Goal: Communication & Community: Answer question/provide support

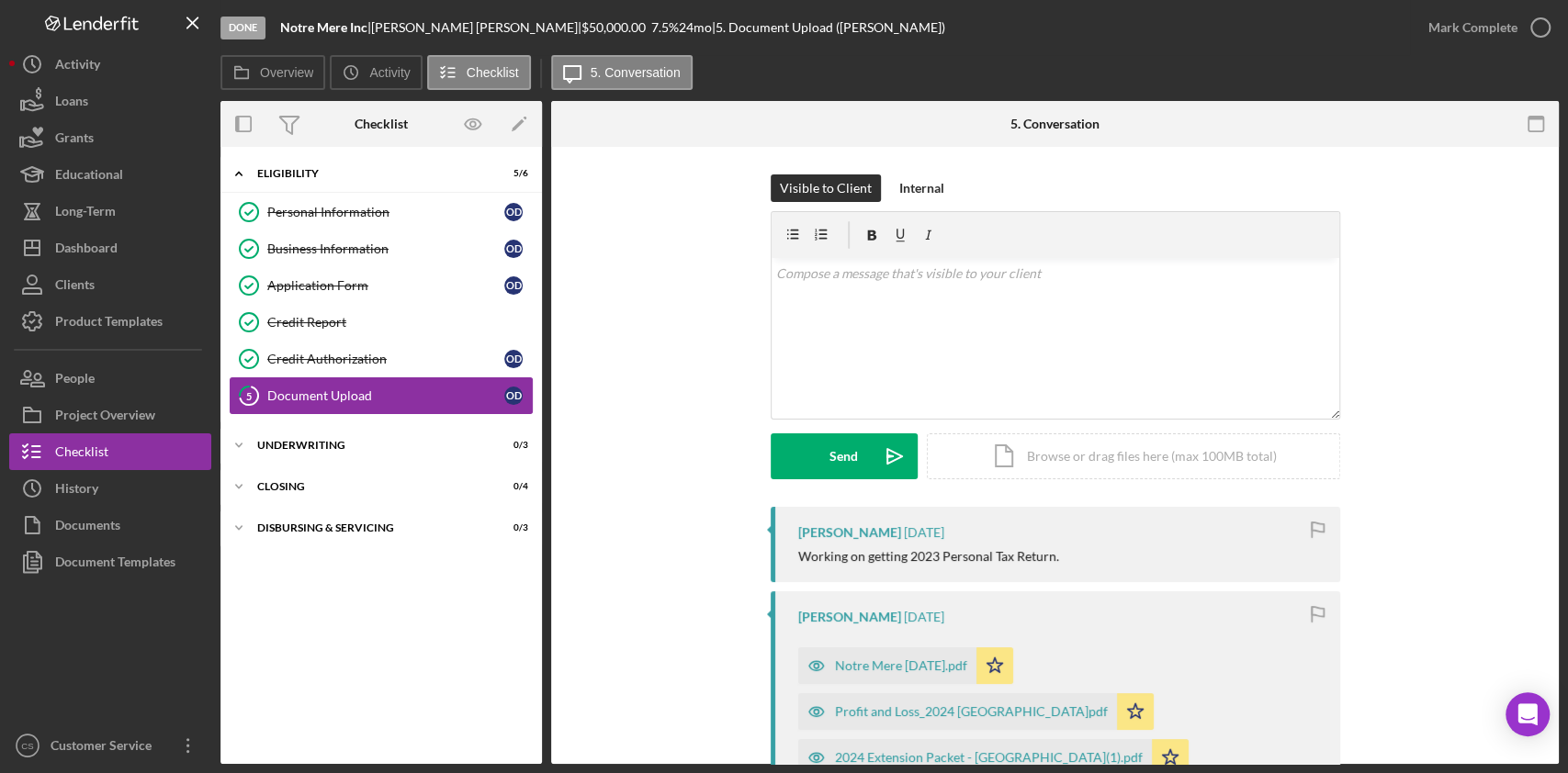
click at [343, 393] on div "Document Upload" at bounding box center [386, 396] width 237 height 15
click at [812, 188] on div "Visible to Client" at bounding box center [825, 188] width 92 height 27
click at [808, 290] on div "v Color teal Color pink Remove color Add row above Add row below Add column bef…" at bounding box center [1054, 338] width 568 height 161
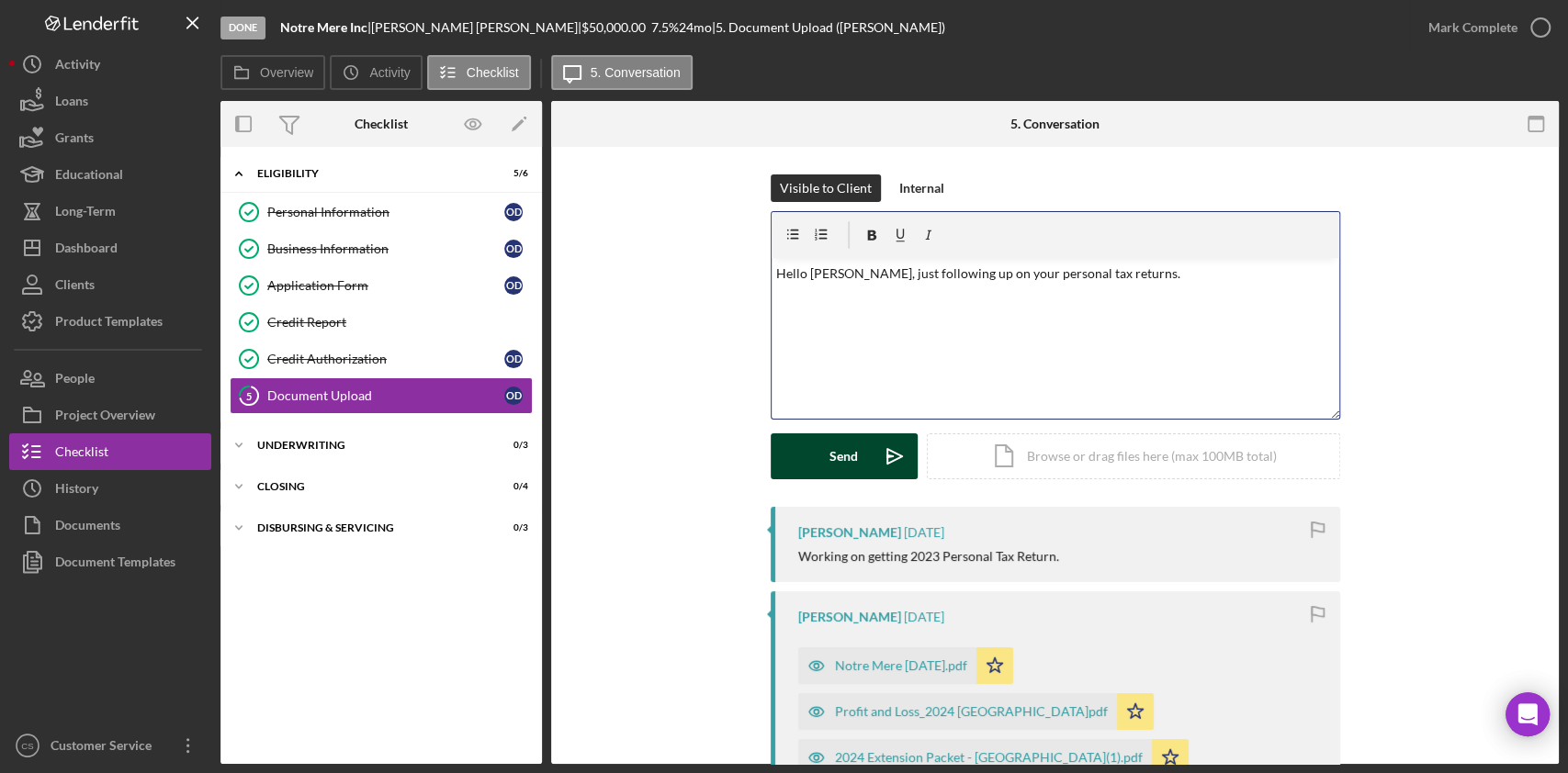
click at [837, 442] on div "Send" at bounding box center [844, 457] width 28 height 45
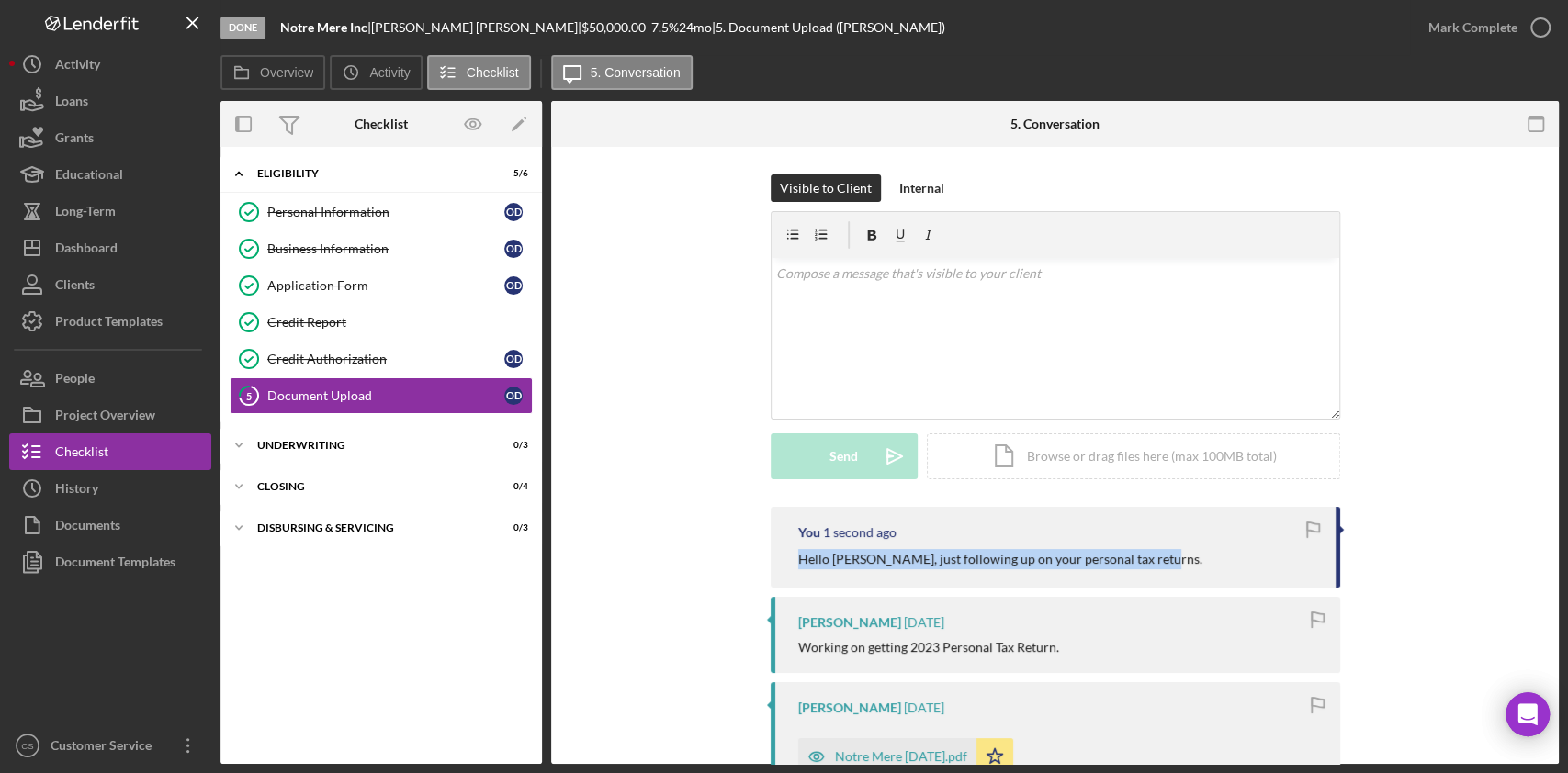
drag, startPoint x: 1142, startPoint y: 560, endPoint x: 813, endPoint y: 558, distance: 329.0
click at [791, 566] on div "You 1 second ago Hello Octavio, just following up on your personal tax returns." at bounding box center [1054, 547] width 569 height 81
copy p "Hello Octavio, just following up on your personal tax returns."
